Goal: Information Seeking & Learning: Check status

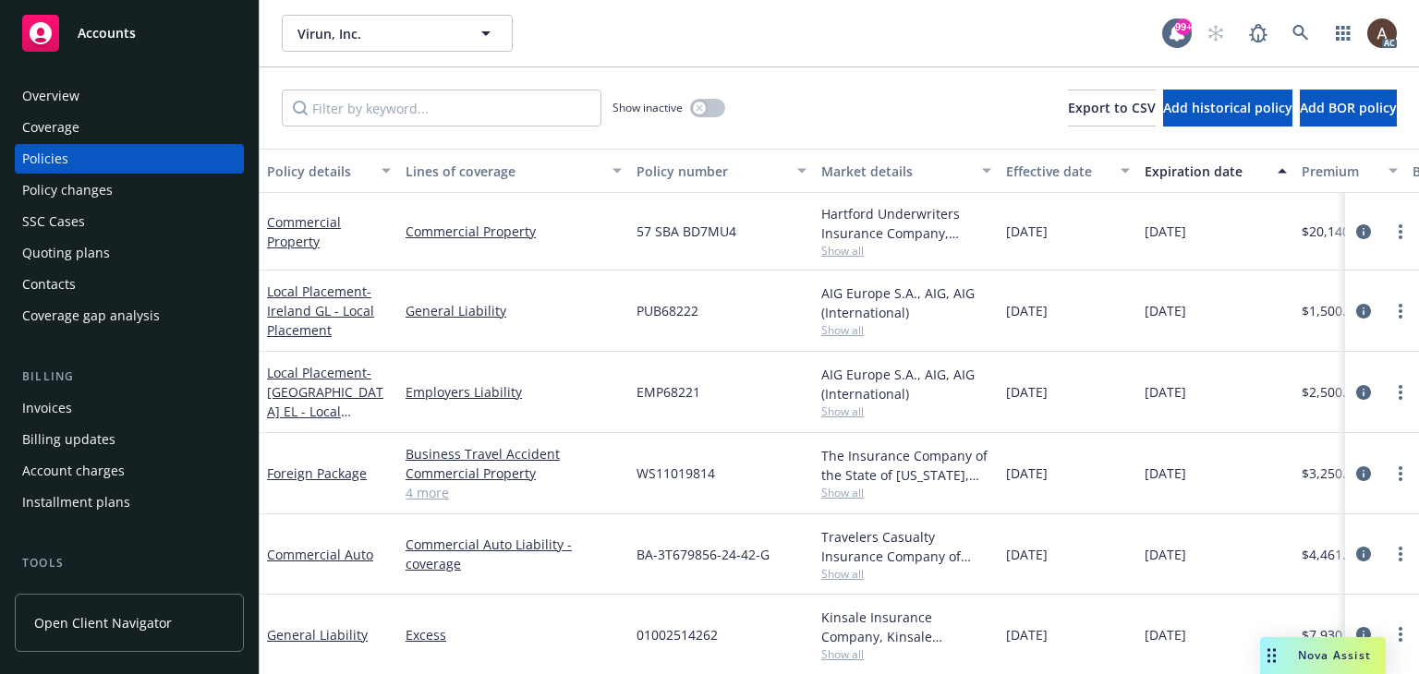
click at [122, 185] on div "Policy changes" at bounding box center [129, 190] width 214 height 30
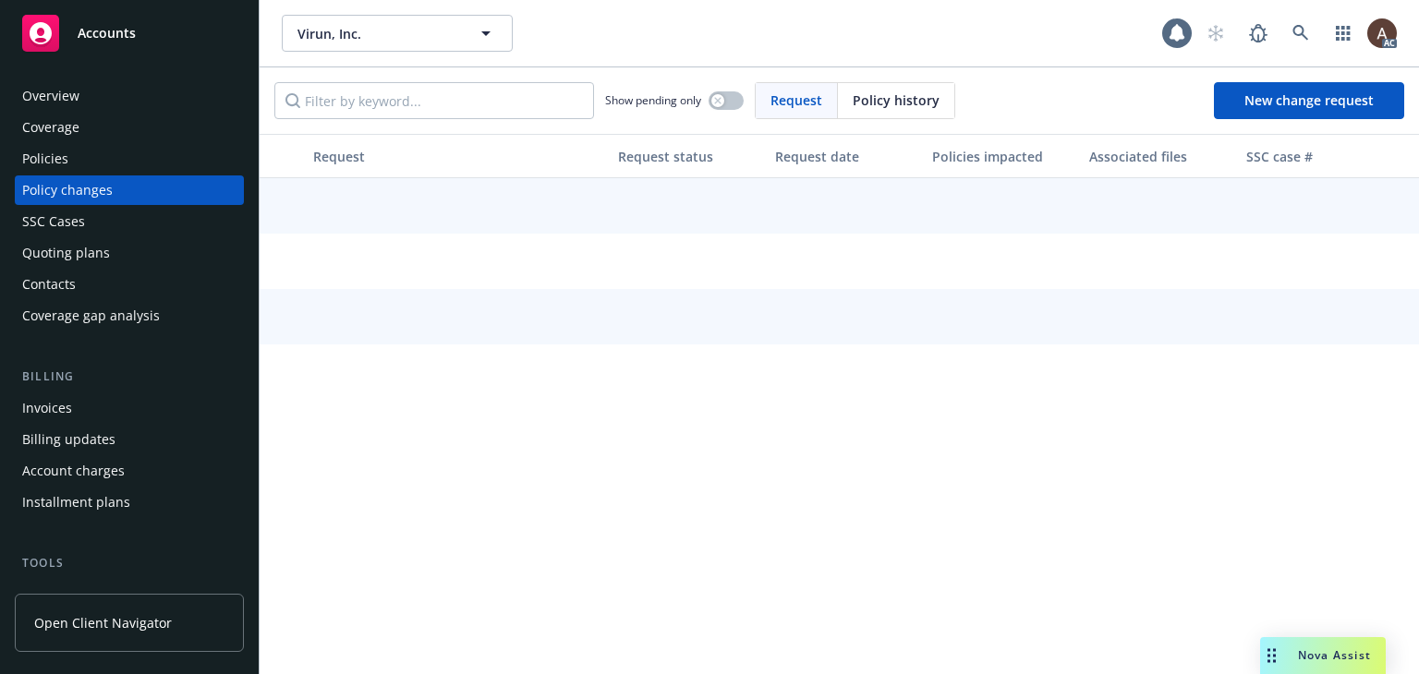
click at [103, 191] on div "Policy changes" at bounding box center [67, 190] width 91 height 30
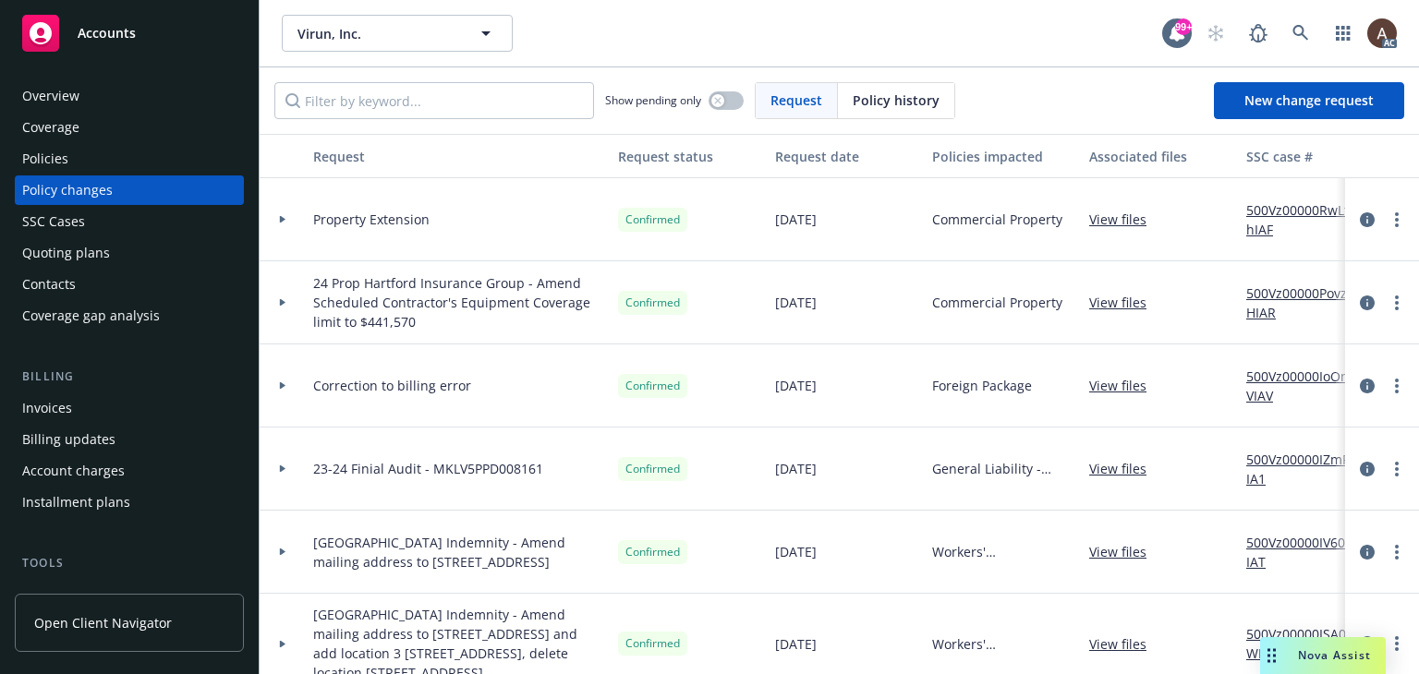
click at [282, 220] on icon at bounding box center [283, 219] width 6 height 7
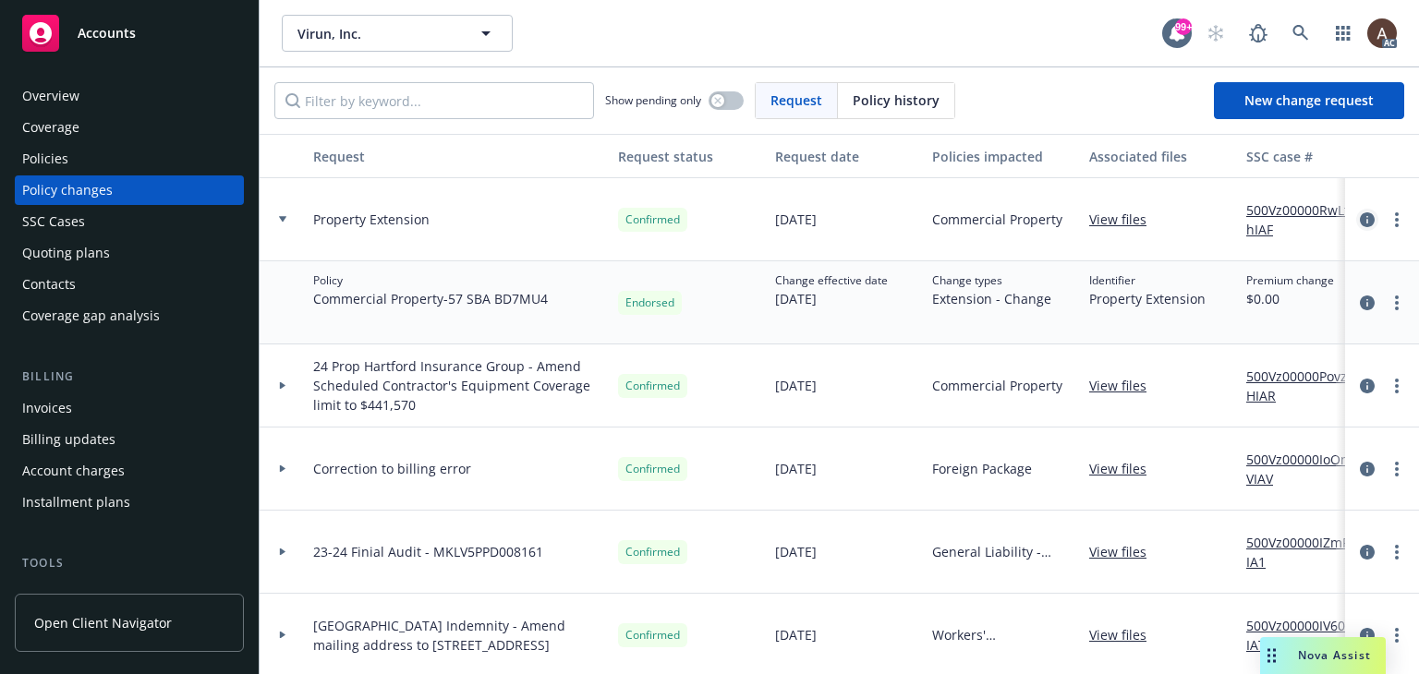
click at [1360, 219] on icon "circleInformation" at bounding box center [1367, 219] width 15 height 15
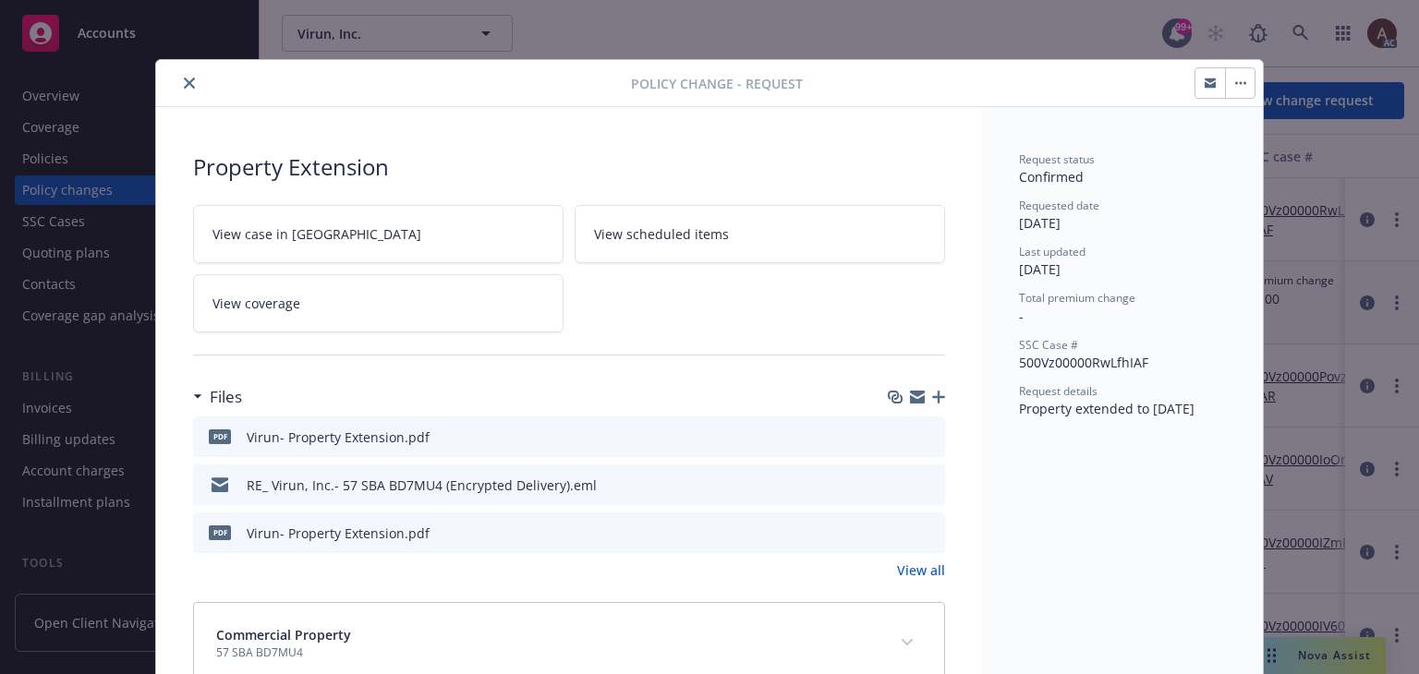
scroll to position [48, 0]
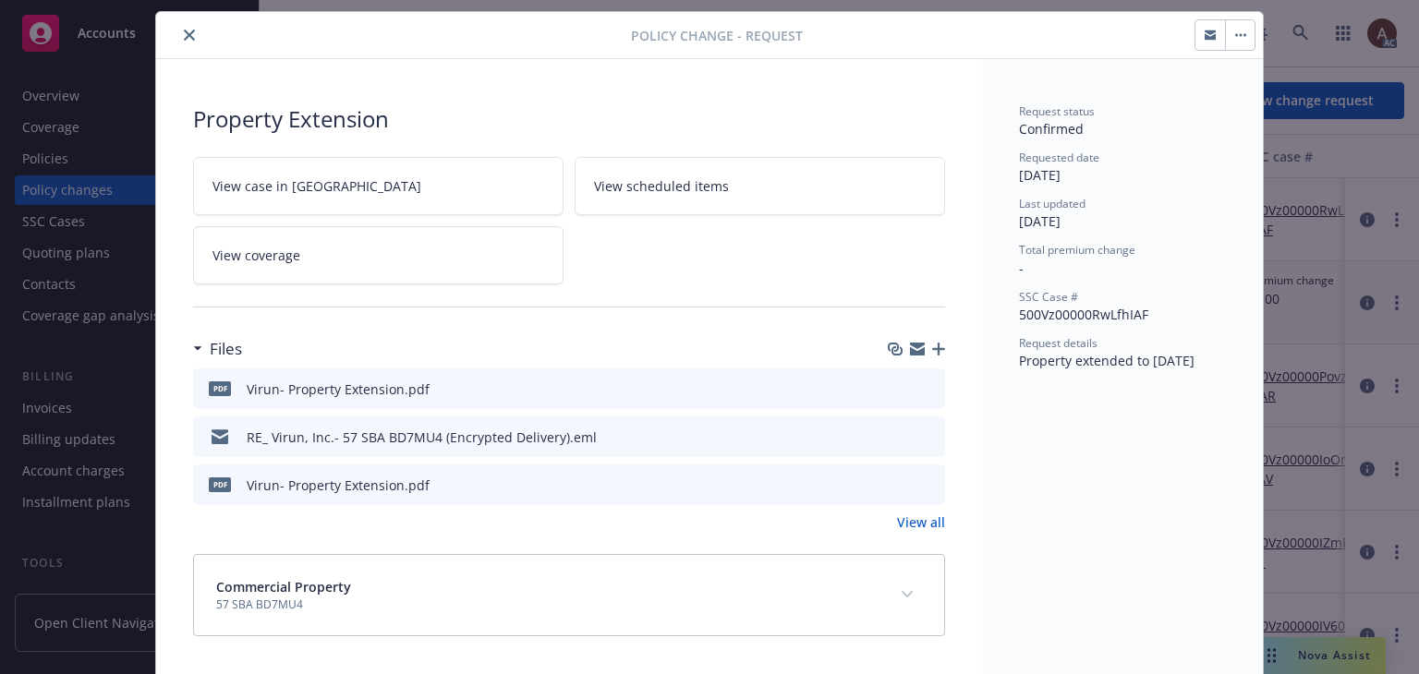
click at [920, 385] on icon "preview file" at bounding box center [927, 387] width 17 height 13
click at [919, 481] on icon "preview file" at bounding box center [927, 484] width 17 height 13
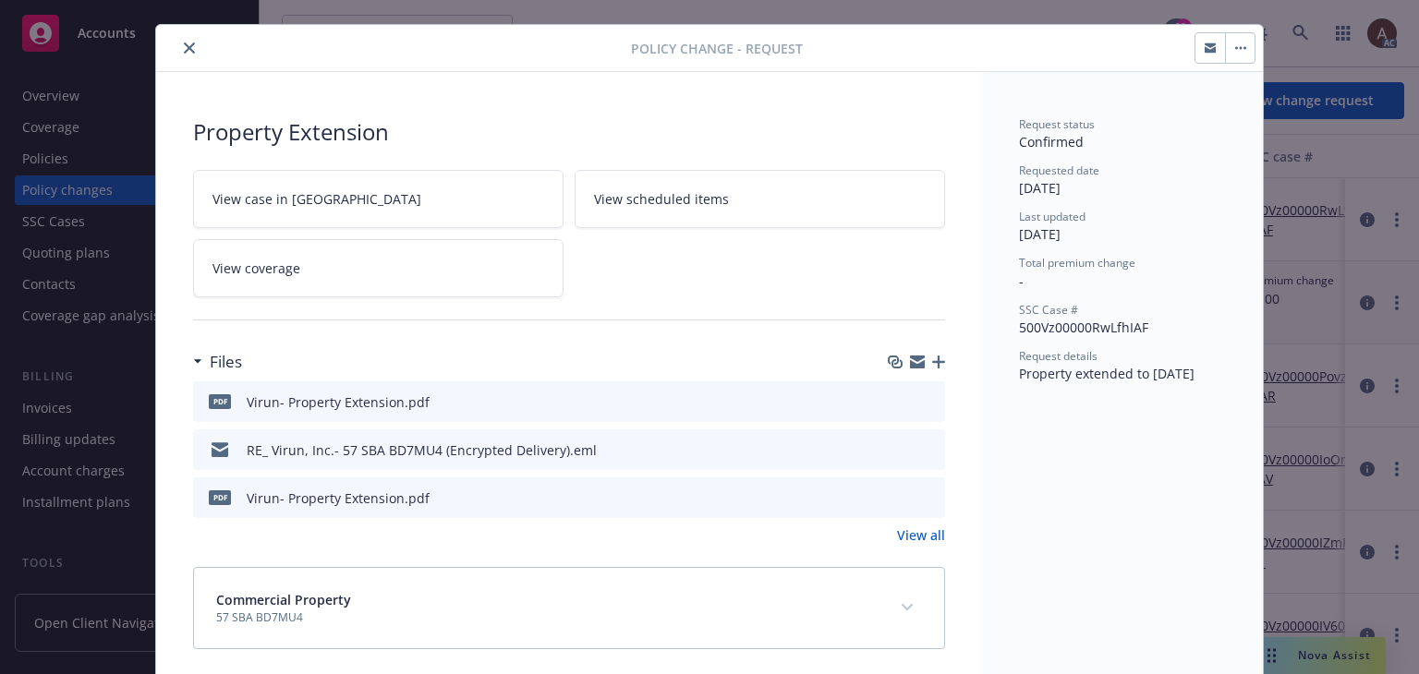
scroll to position [0, 0]
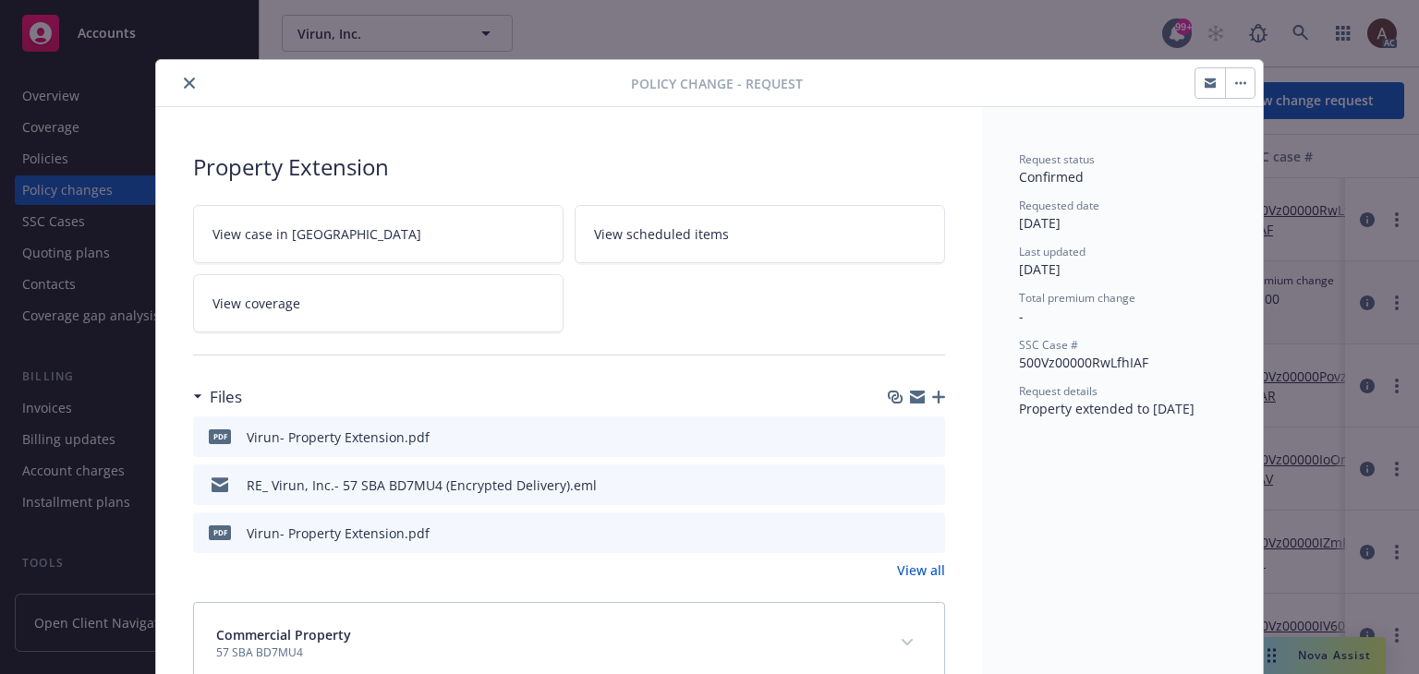
click at [184, 79] on icon "close" at bounding box center [189, 83] width 11 height 11
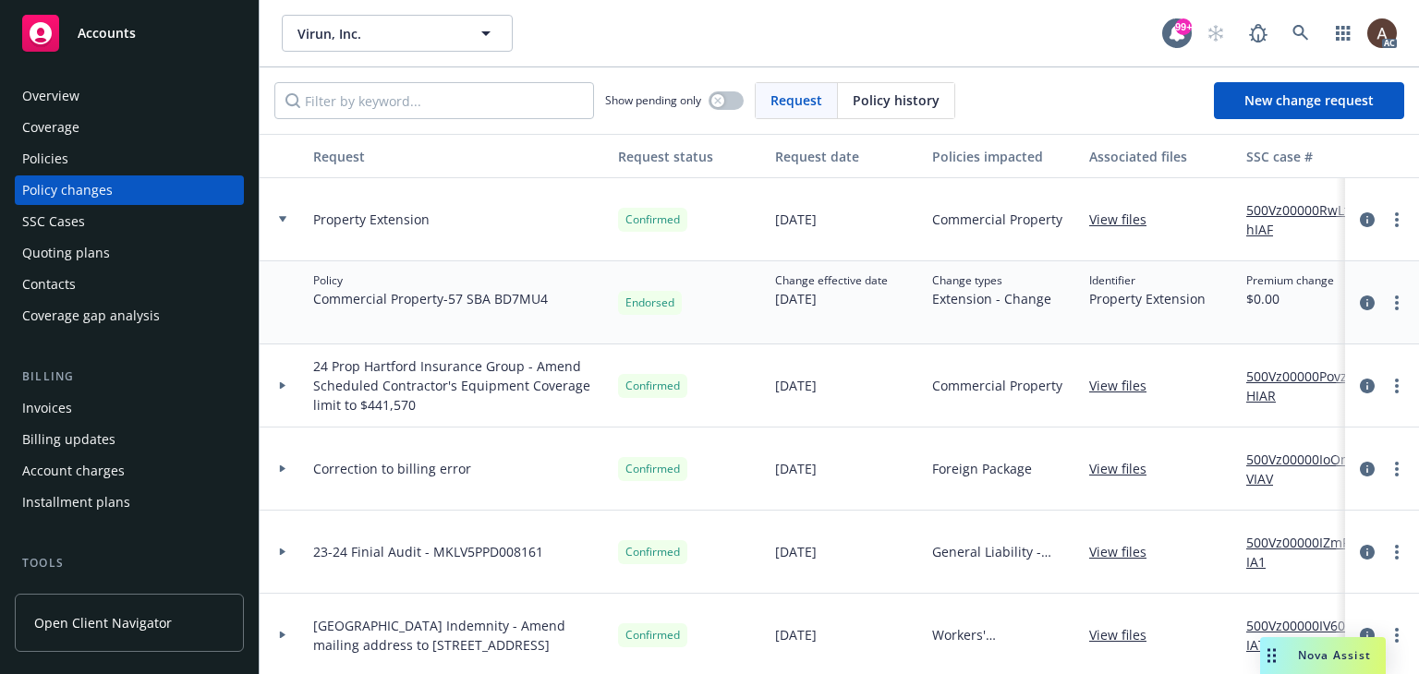
click at [1263, 213] on link "500Vz00000RwLfhIAF" at bounding box center [1308, 219] width 124 height 39
